Goal: Task Accomplishment & Management: Manage account settings

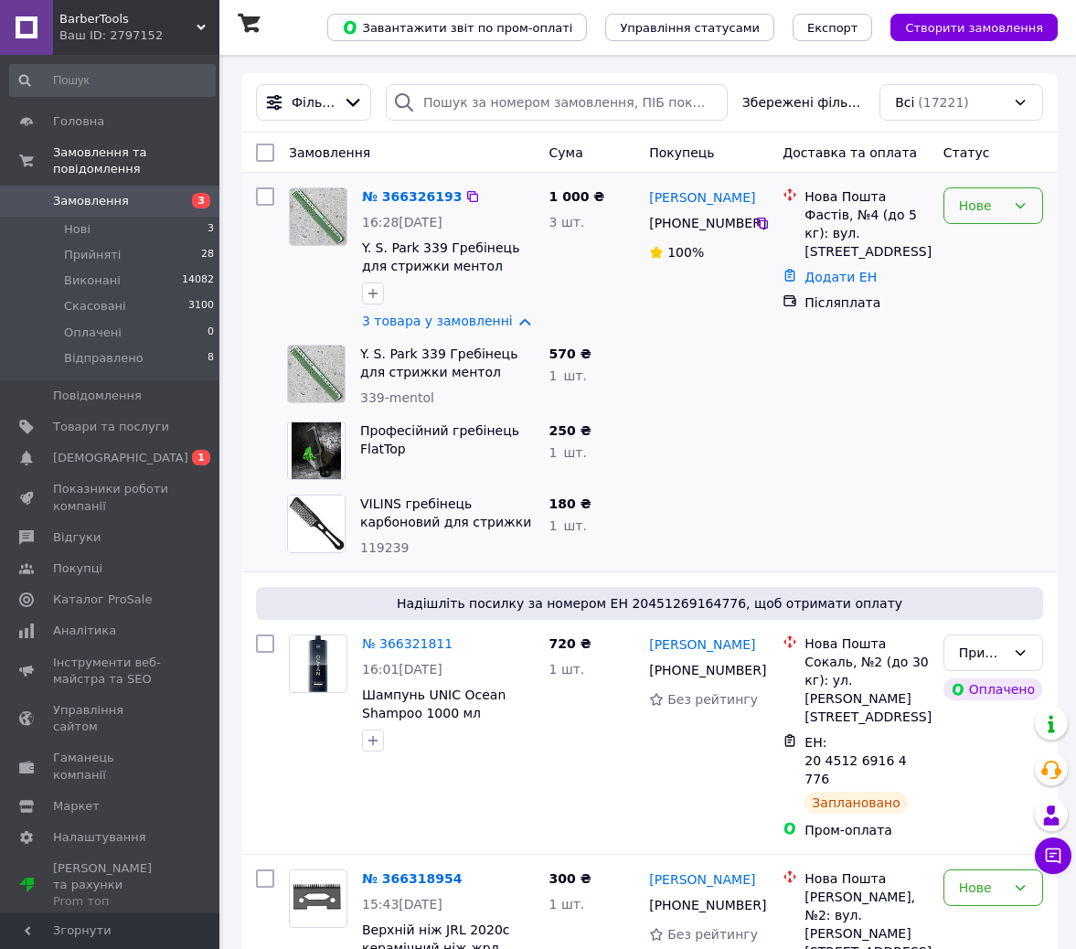
click at [973, 218] on div "Нове" at bounding box center [994, 205] width 100 height 37
click at [1008, 248] on li "Прийнято" at bounding box center [993, 245] width 98 height 33
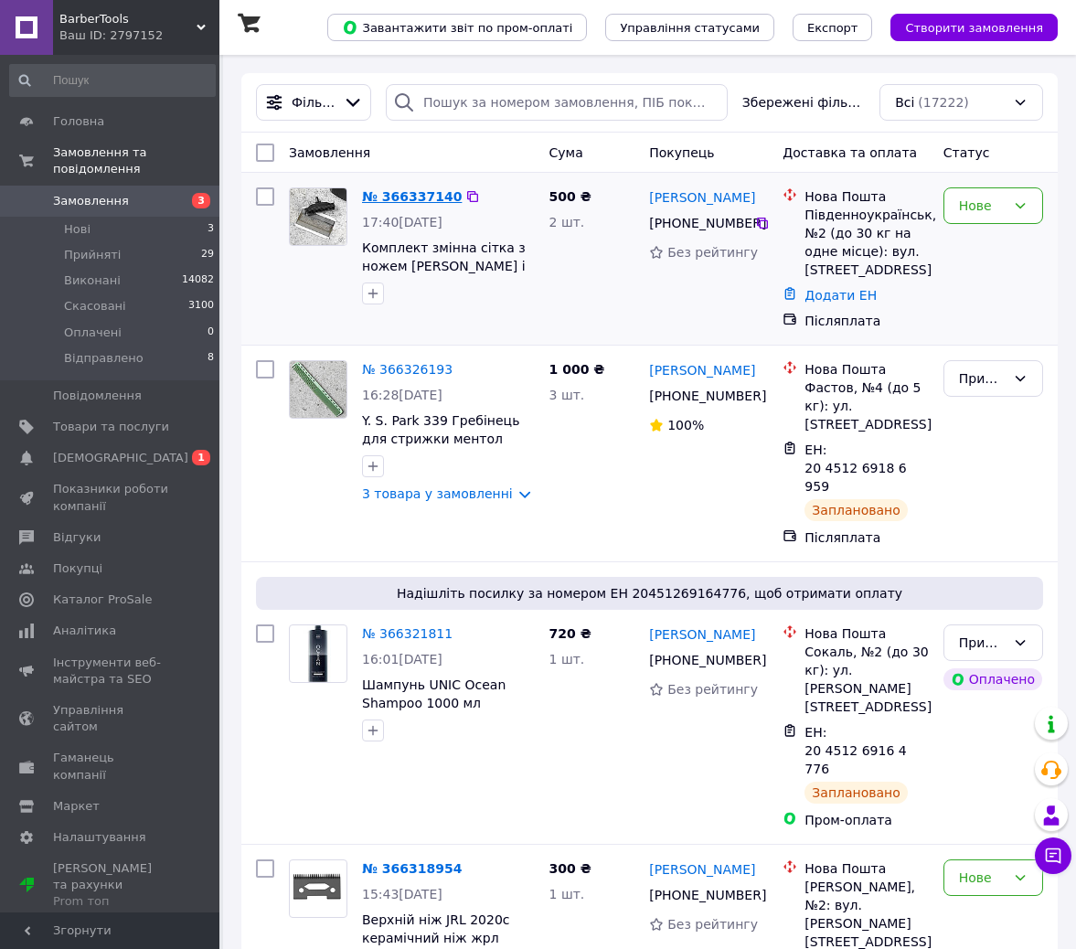
click at [410, 197] on link "№ 366337140" at bounding box center [412, 196] width 100 height 15
click at [468, 497] on link "3 товара у замовленні" at bounding box center [437, 493] width 151 height 15
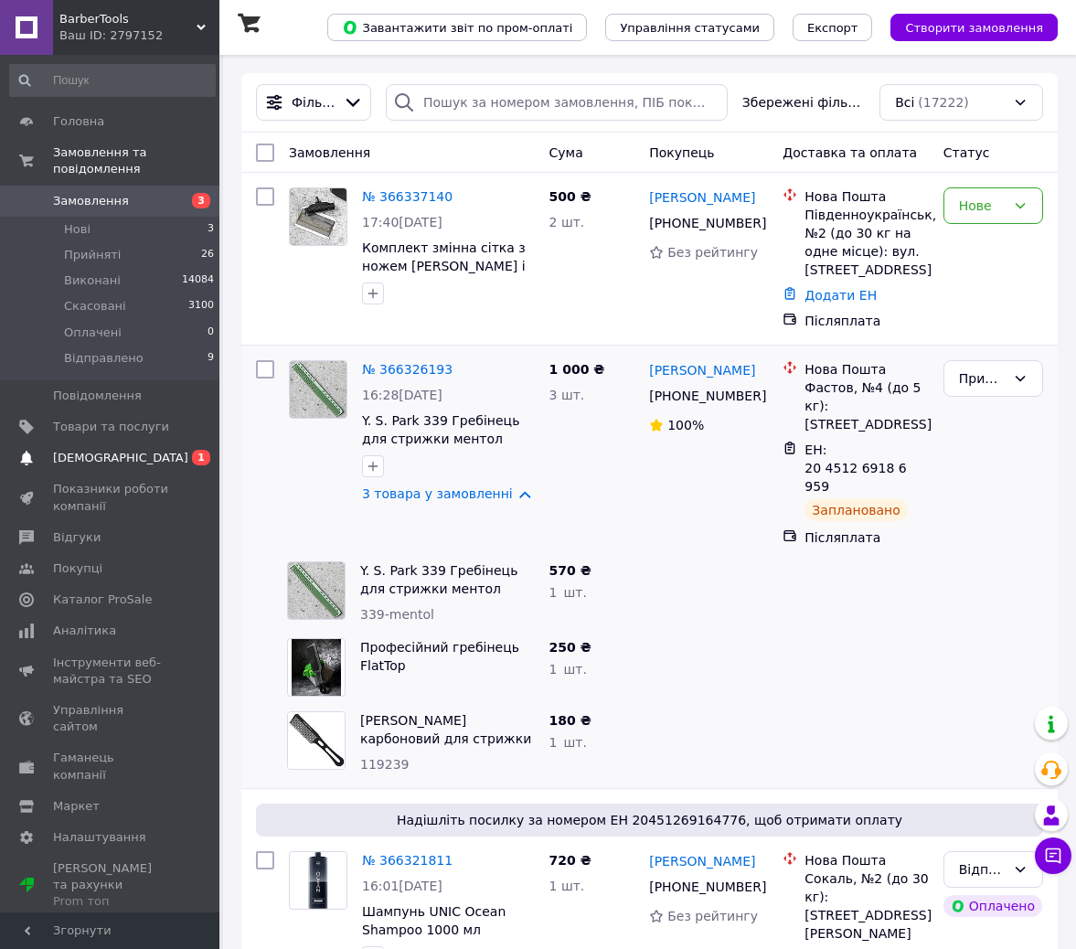
click at [99, 450] on span "[DEMOGRAPHIC_DATA]" at bounding box center [120, 458] width 135 height 16
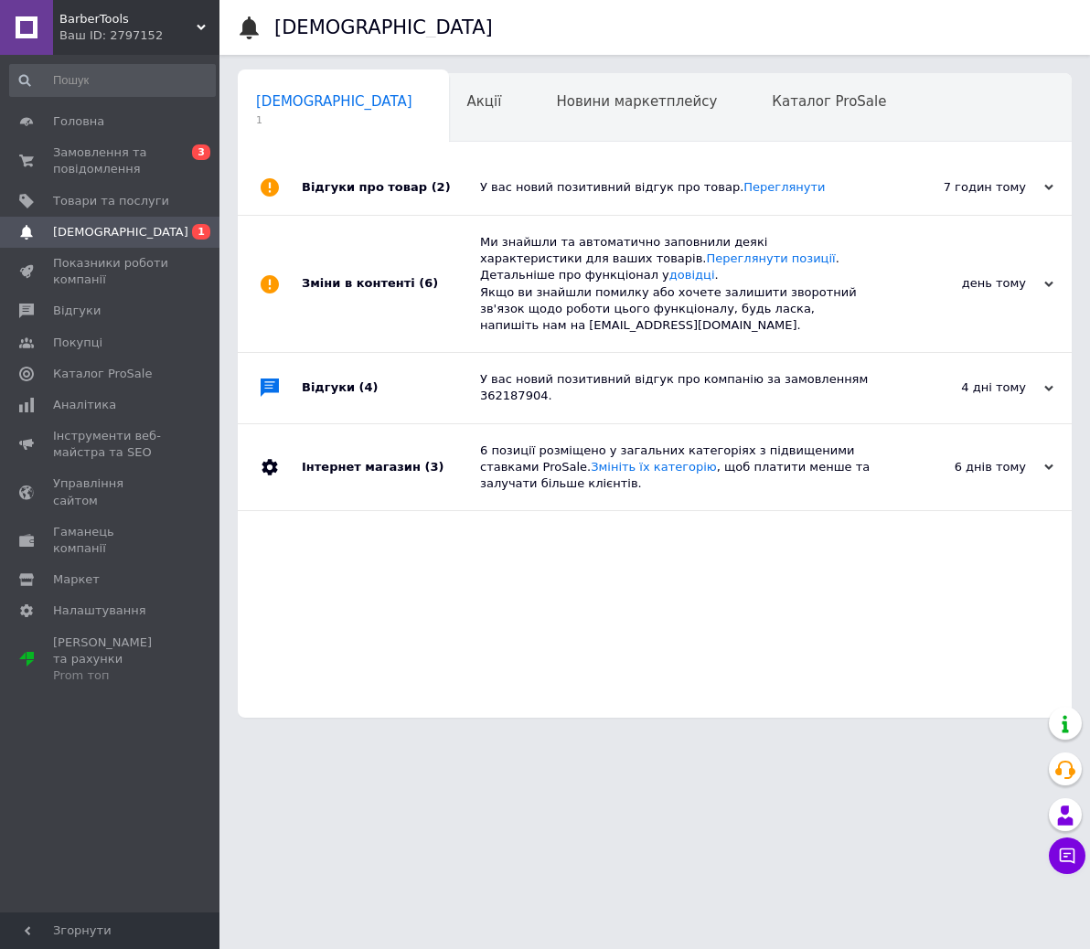
scroll to position [0, 9]
click at [761, 187] on link "Переглянути" at bounding box center [783, 187] width 81 height 14
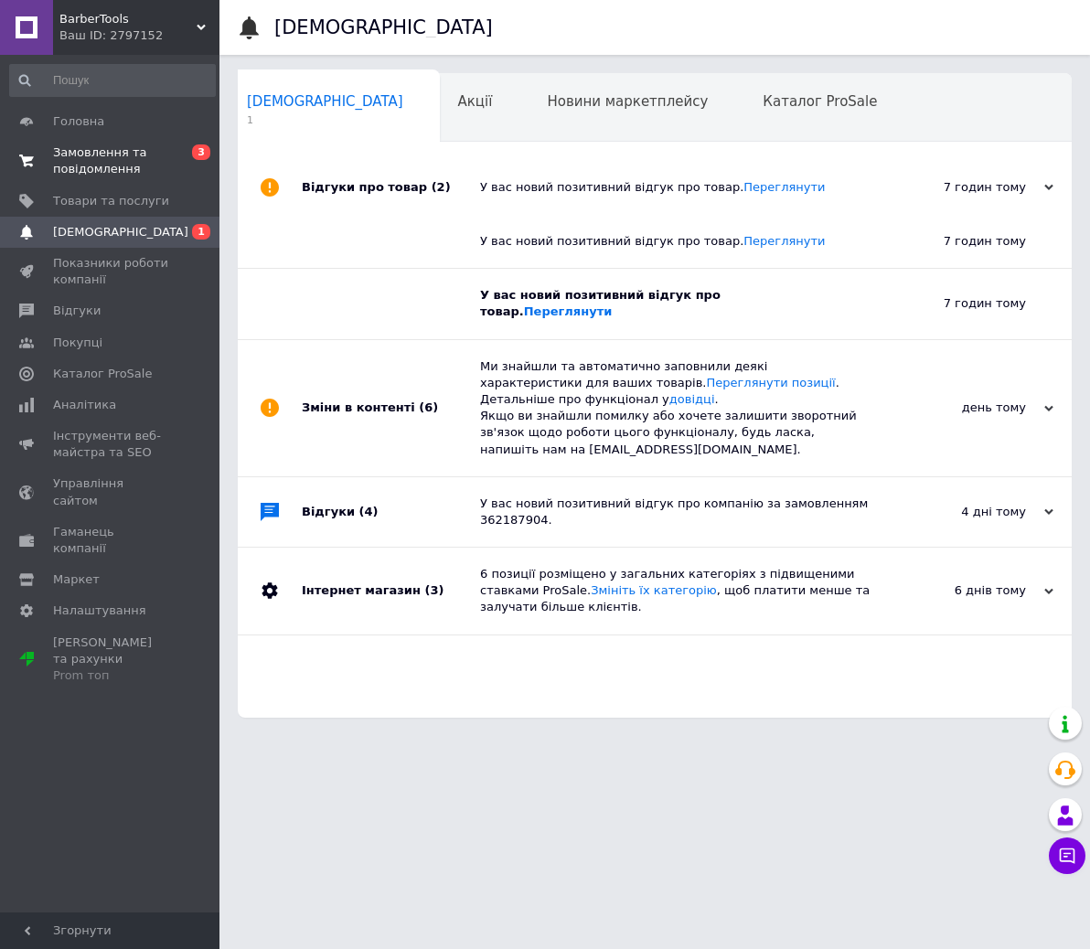
click at [148, 161] on span "Замовлення та повідомлення" at bounding box center [111, 160] width 116 height 33
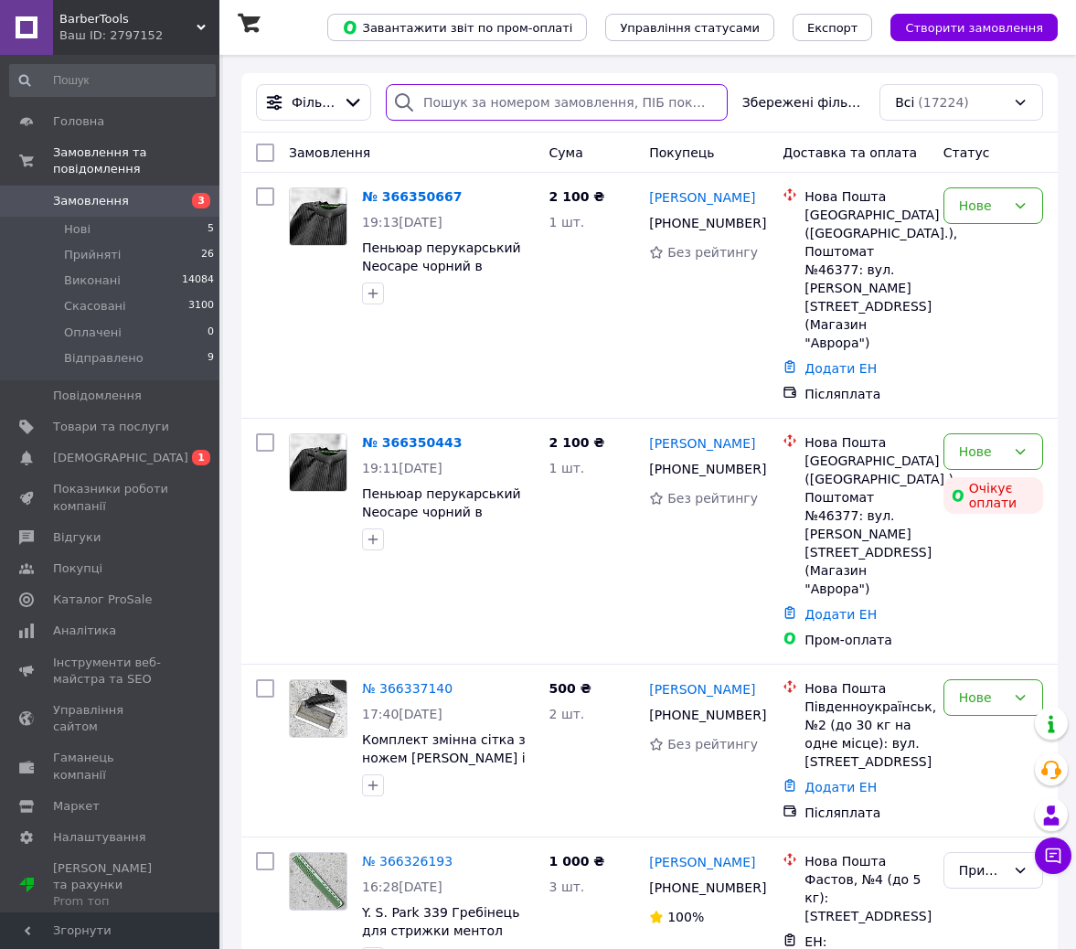
click at [465, 95] on input "search" at bounding box center [557, 102] width 342 height 37
paste input "[PHONE_NUMBER]"
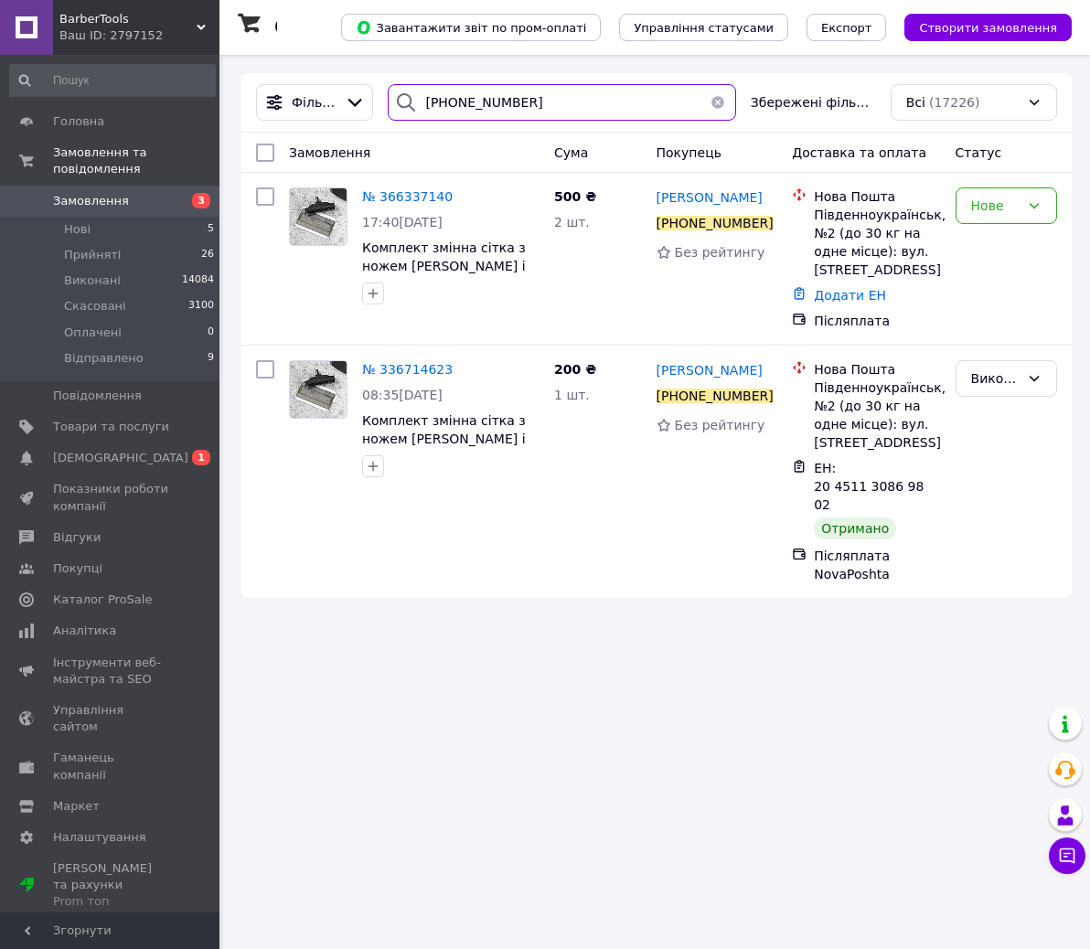
type input "[PHONE_NUMBER]"
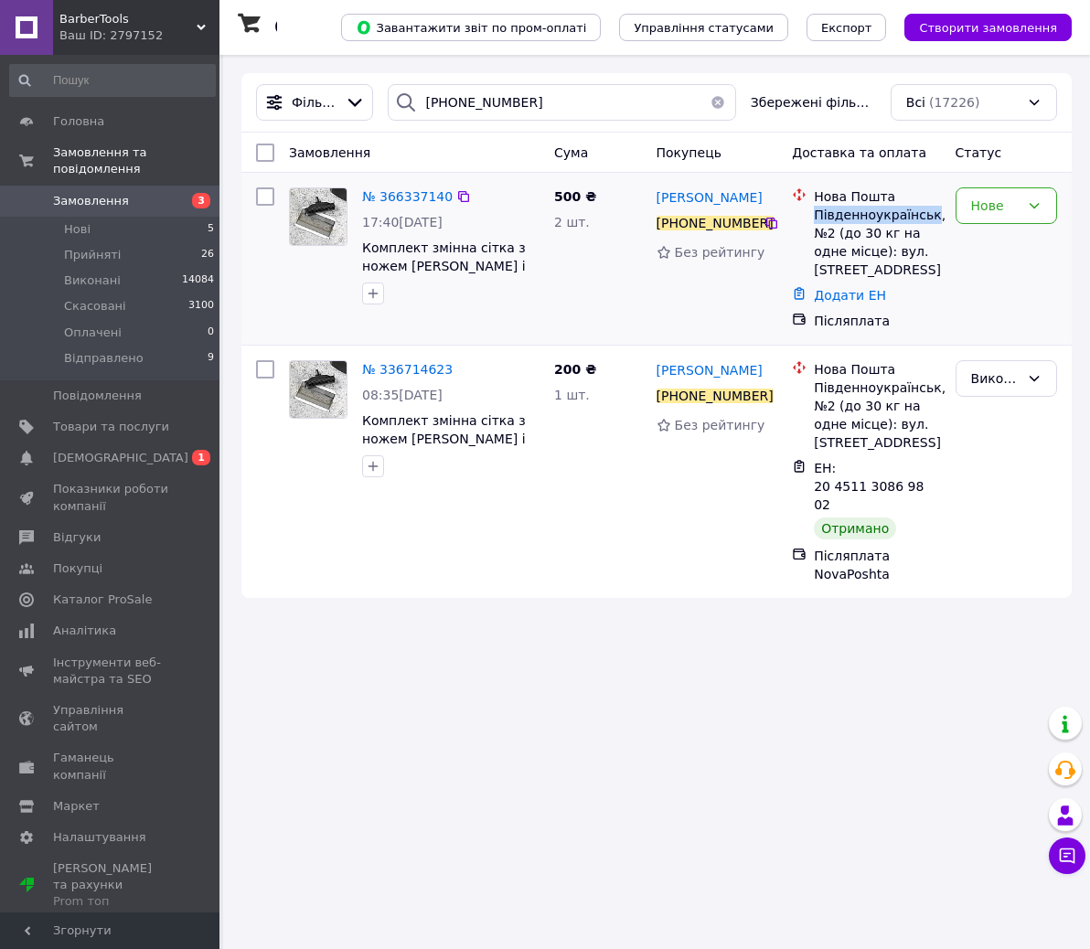
drag, startPoint x: 811, startPoint y: 216, endPoint x: 922, endPoint y: 218, distance: 111.6
click at [922, 218] on div "Нова Пошта Південноукраїнськ, №2 (до 30 кг на одне місце): вул. [STREET_ADDRESS]" at bounding box center [876, 232] width 133 height 91
copy div "Південноукраїнськ"
